Goal: Contribute content

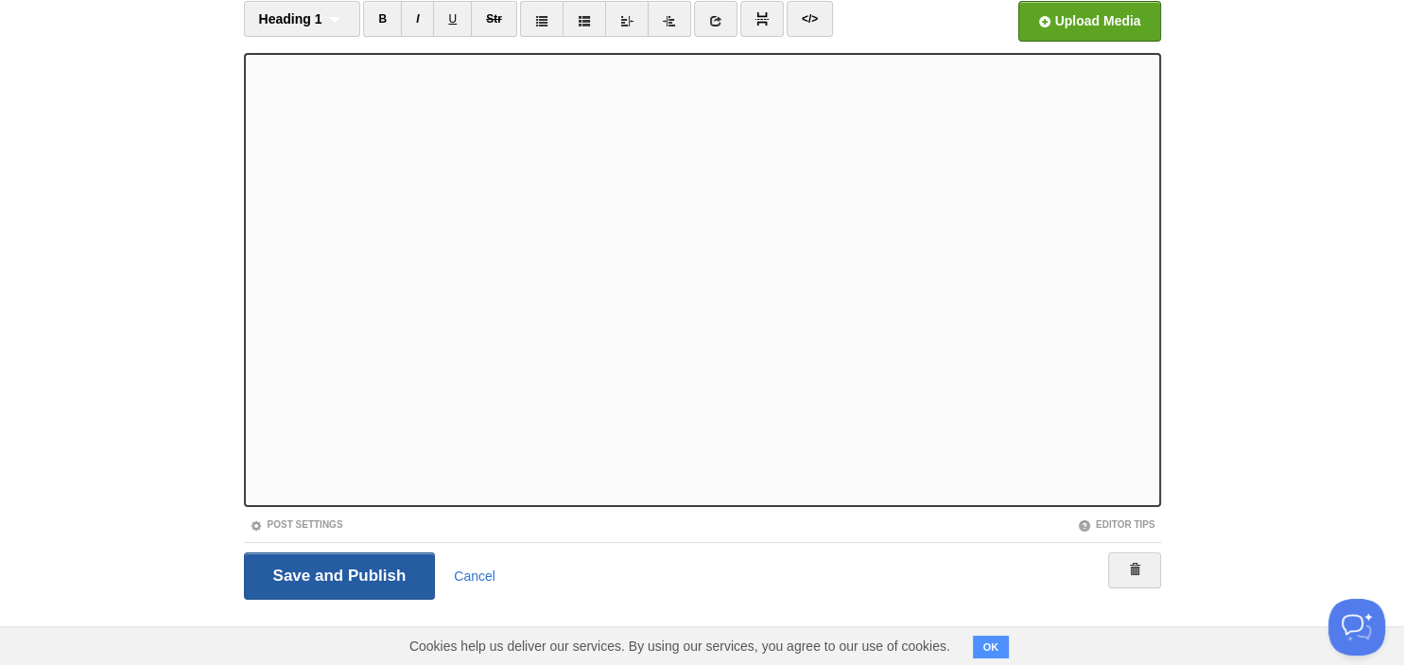
click at [331, 565] on input "Save and Publish" at bounding box center [340, 575] width 192 height 47
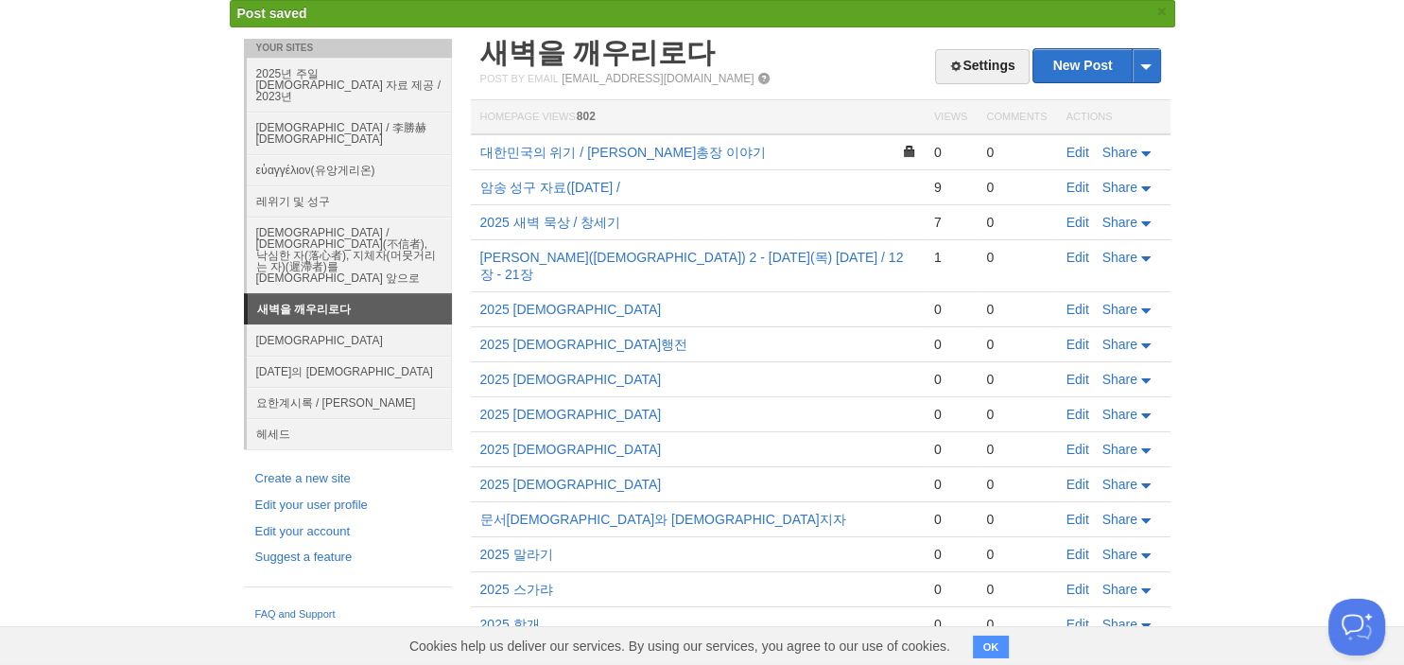
scroll to position [656, 0]
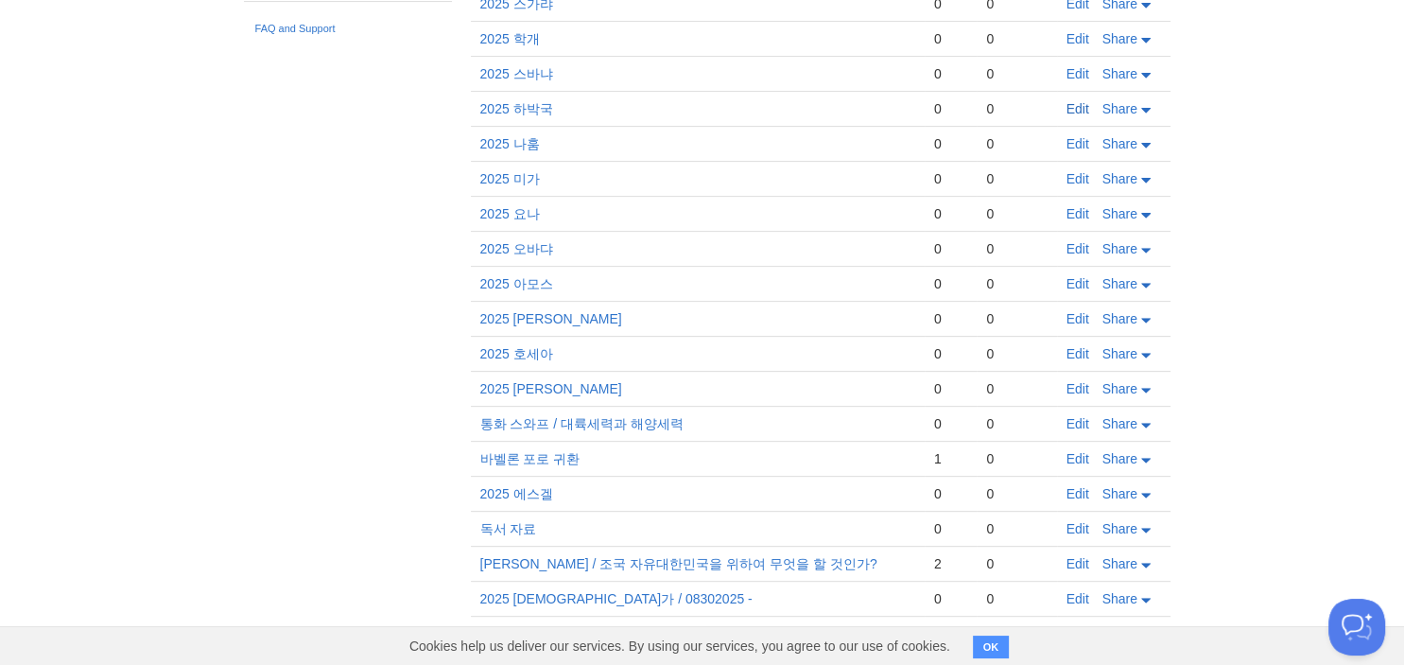
click at [1074, 101] on link "Edit" at bounding box center [1078, 108] width 23 height 15
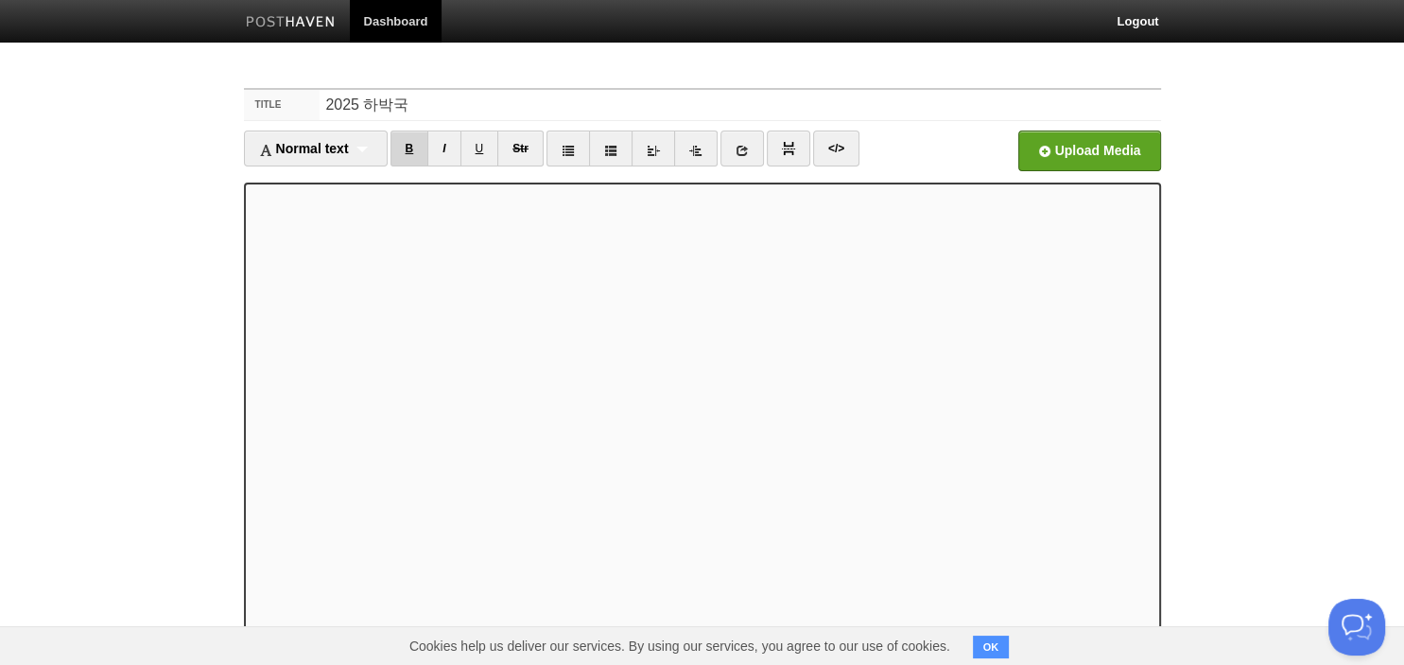
click at [410, 153] on link "B" at bounding box center [410, 148] width 39 height 36
click at [374, 147] on div "Normal text Normal text Heading 1 Heading 2 Heading 3" at bounding box center [316, 148] width 144 height 36
click at [337, 210] on link "Heading 1" at bounding box center [316, 210] width 142 height 28
click at [378, 155] on link "B" at bounding box center [382, 148] width 39 height 36
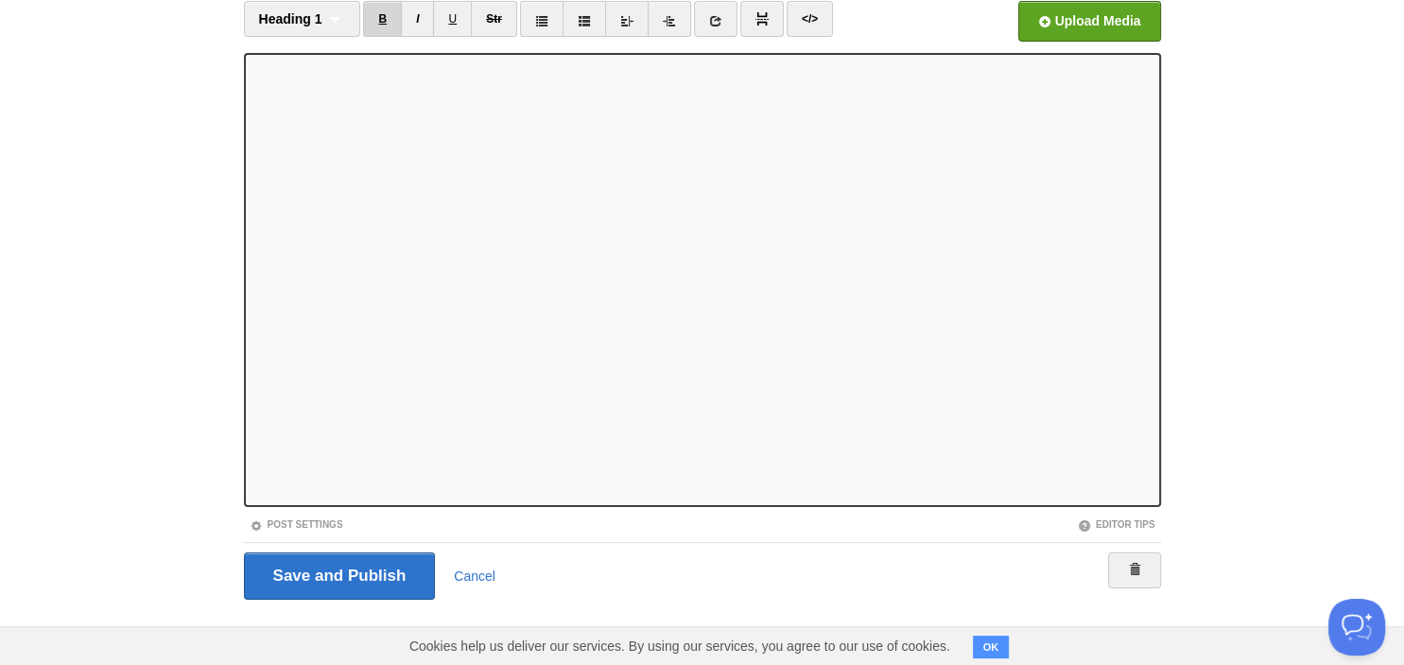
click at [381, 24] on link "B" at bounding box center [382, 19] width 39 height 36
